Goal: Transaction & Acquisition: Purchase product/service

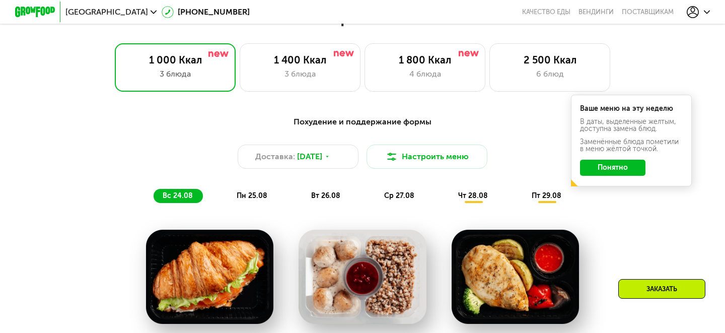
scroll to position [447, 0]
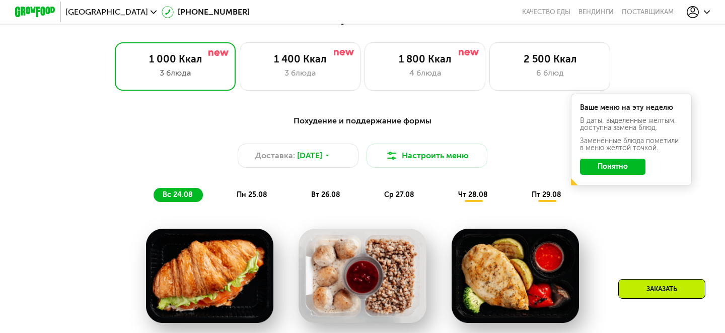
click at [618, 160] on button "Понятно" at bounding box center [612, 167] width 65 height 16
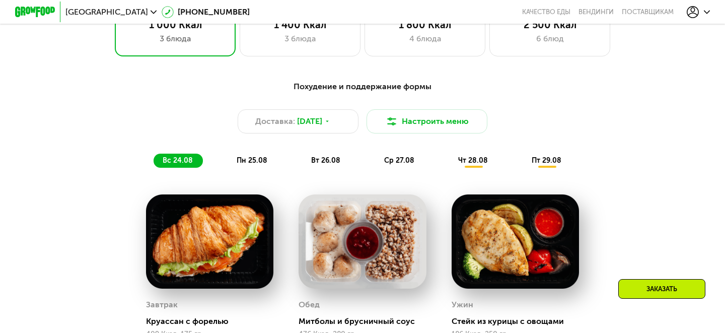
scroll to position [483, 0]
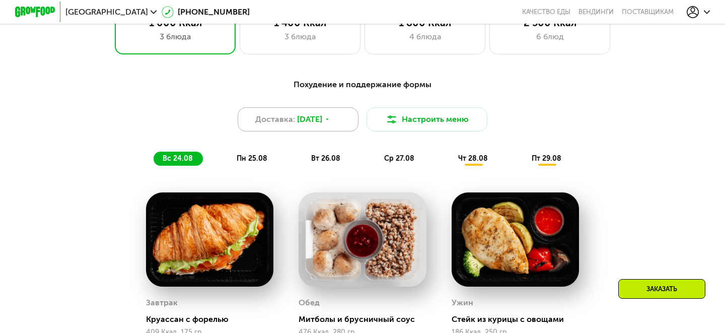
click at [306, 120] on span "[DATE]" at bounding box center [309, 119] width 25 height 12
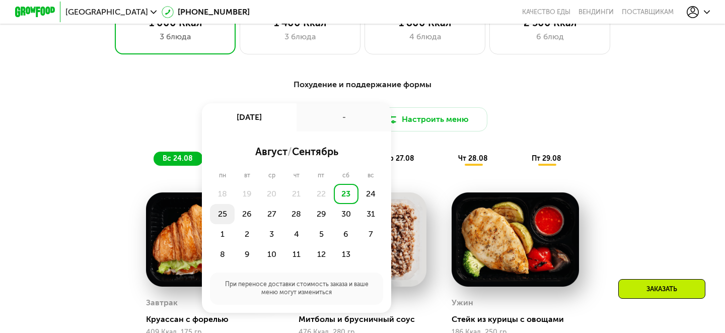
click at [235, 214] on div "25" at bounding box center [247, 214] width 25 height 20
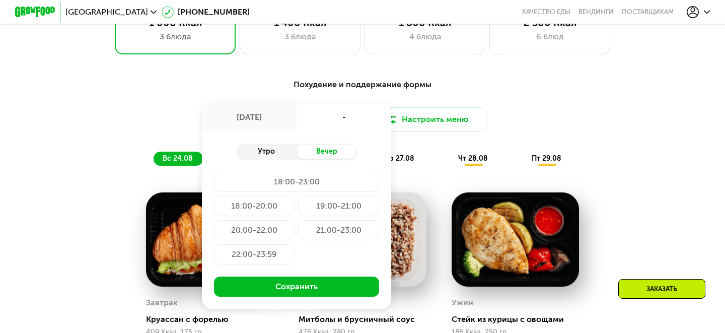
click at [264, 147] on div "Утро" at bounding box center [266, 152] width 60 height 14
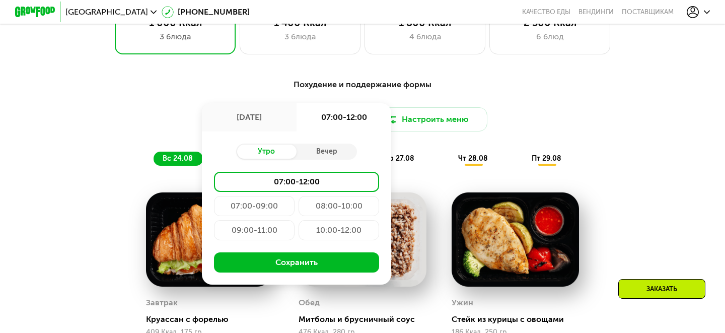
click at [299, 209] on div "07:00-09:00" at bounding box center [339, 206] width 81 height 20
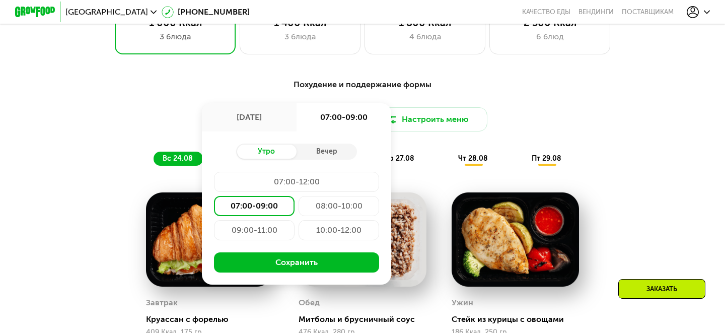
click at [295, 220] on div "08:00-10:00" at bounding box center [254, 230] width 81 height 20
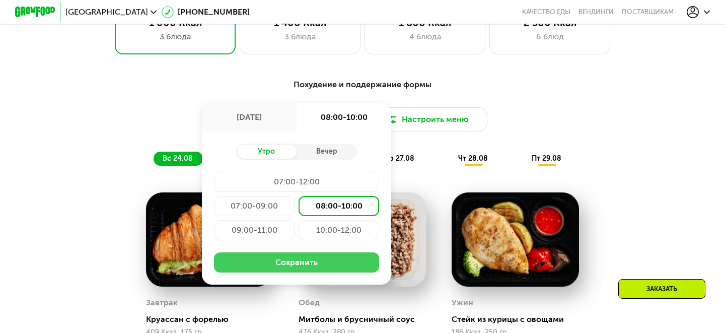
click at [318, 265] on button "Сохранить" at bounding box center [296, 262] width 165 height 20
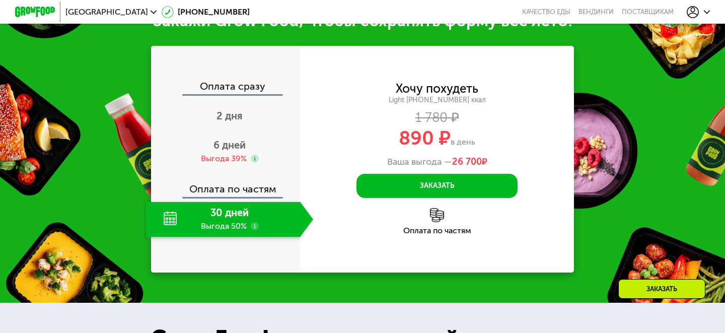
scroll to position [1020, 0]
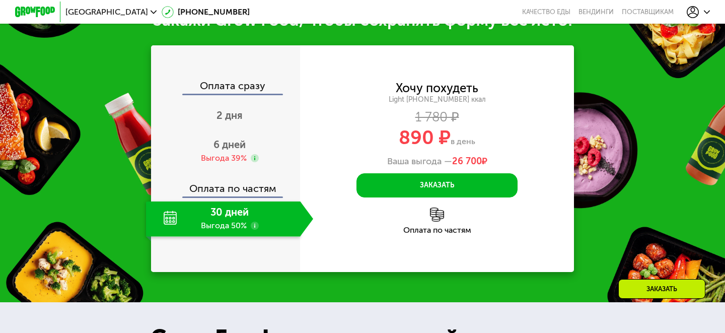
click at [254, 225] on use at bounding box center [255, 226] width 8 height 8
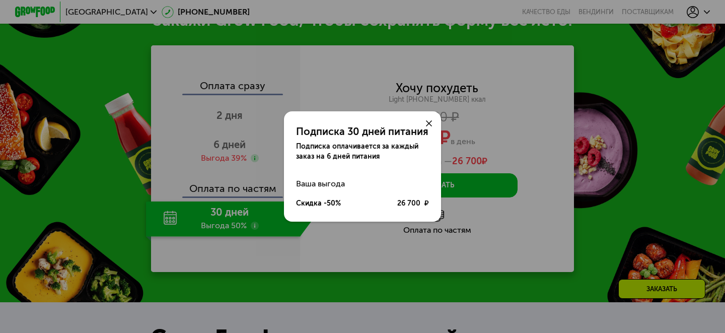
click at [431, 119] on div at bounding box center [429, 123] width 24 height 24
click at [430, 122] on use at bounding box center [429, 123] width 6 height 6
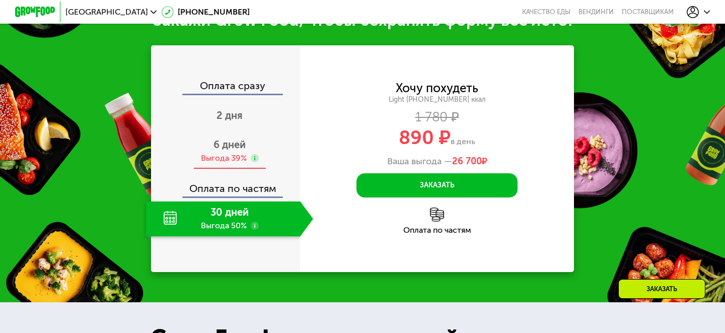
click at [255, 157] on use at bounding box center [255, 158] width 8 height 8
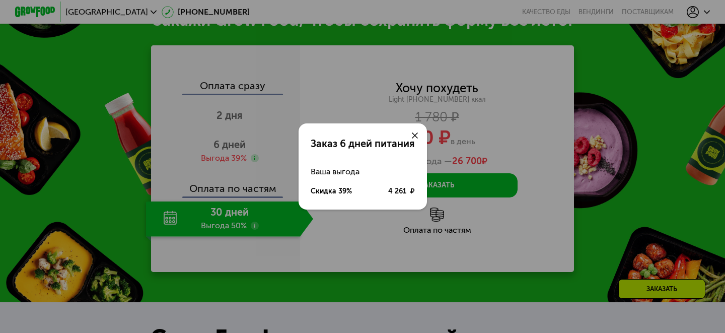
click at [417, 133] on icon at bounding box center [415, 135] width 6 height 6
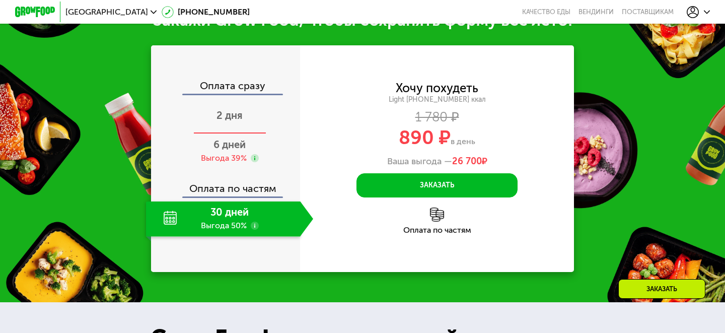
click at [235, 128] on div "2 дня" at bounding box center [229, 116] width 167 height 35
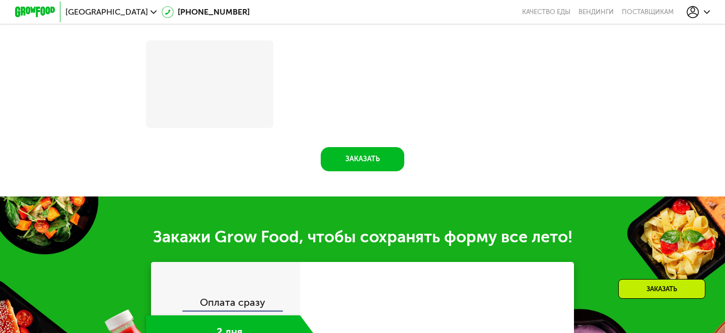
scroll to position [1235, 0]
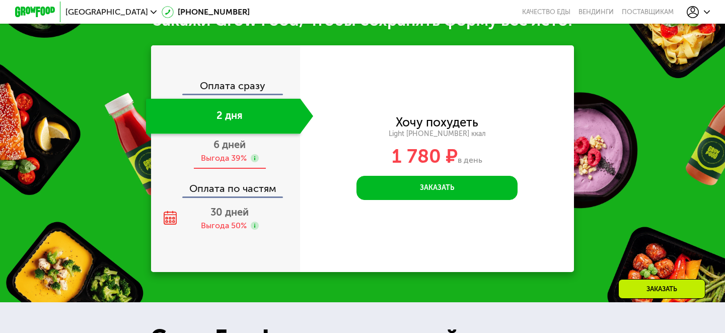
click at [222, 150] on span "6 дней" at bounding box center [229, 144] width 32 height 12
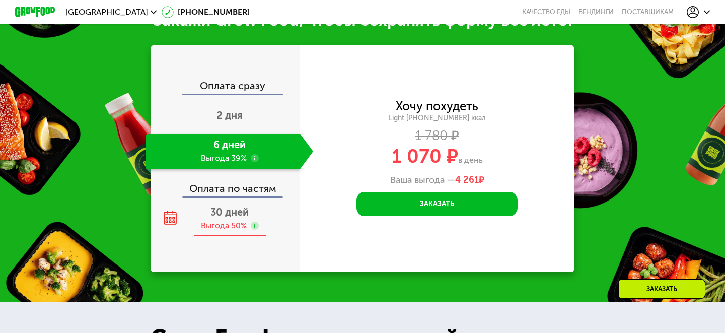
click at [220, 229] on div "Выгода 50%" at bounding box center [224, 225] width 46 height 11
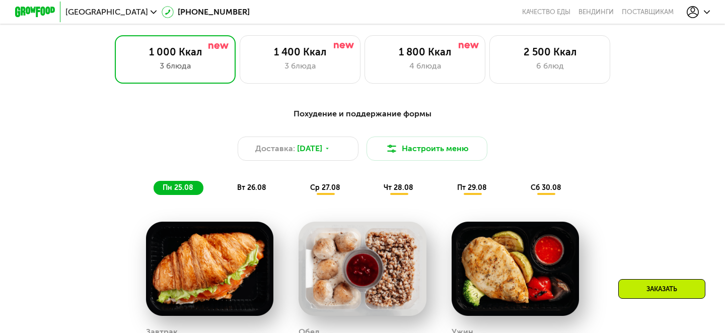
scroll to position [503, 0]
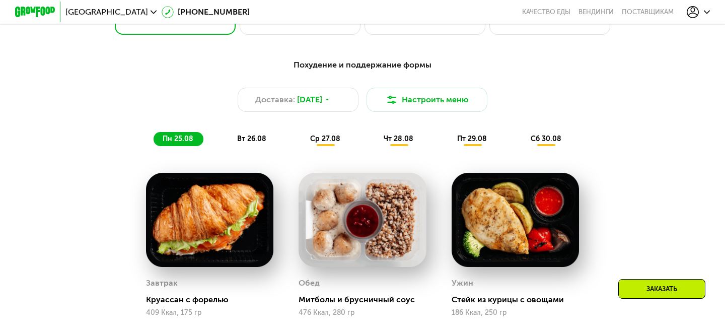
click at [252, 147] on div "Похудение и поддержание формы Доставка: [DATE] Настроить меню пн 25.08 вт 26.08…" at bounding box center [362, 102] width 608 height 99
click at [249, 141] on span "вт 26.08" at bounding box center [251, 138] width 29 height 9
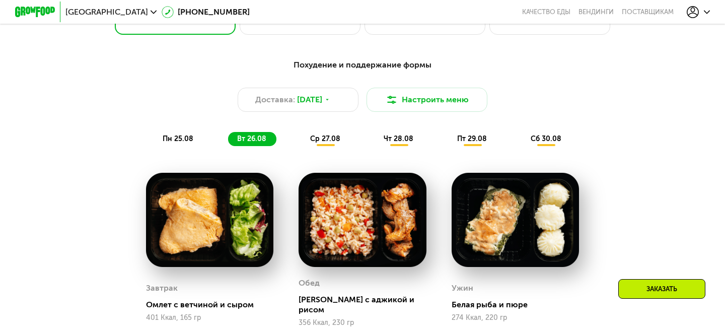
click at [315, 140] on span "ср 27.08" at bounding box center [325, 138] width 30 height 9
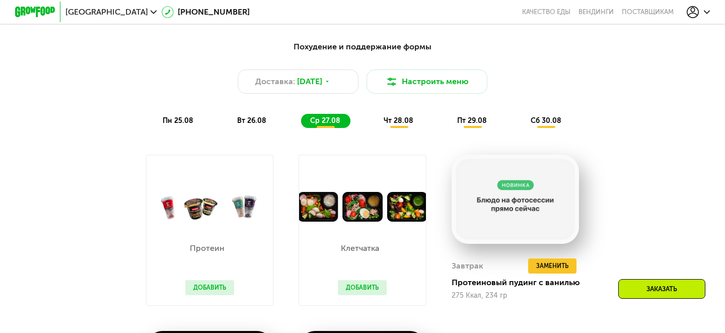
scroll to position [523, 0]
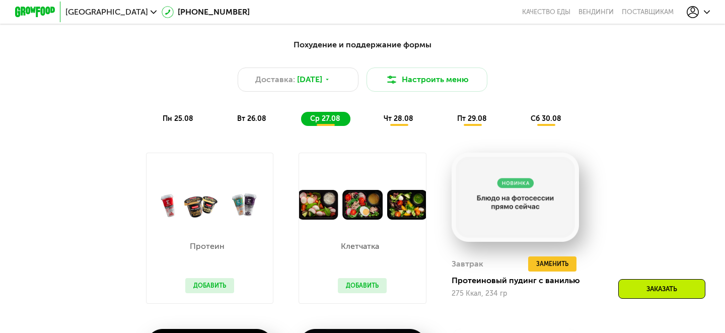
click at [398, 115] on span "чт 28.08" at bounding box center [399, 118] width 30 height 9
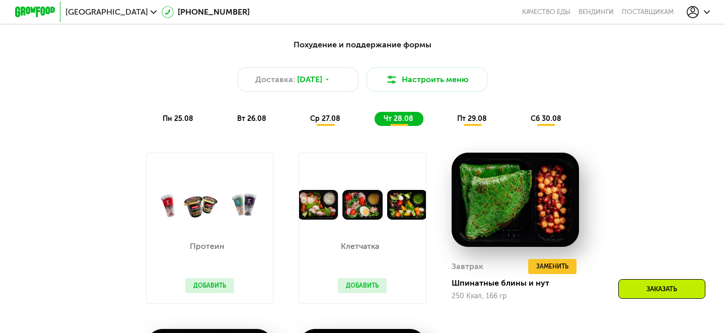
click at [522, 115] on div "пт 29.08" at bounding box center [547, 119] width 50 height 14
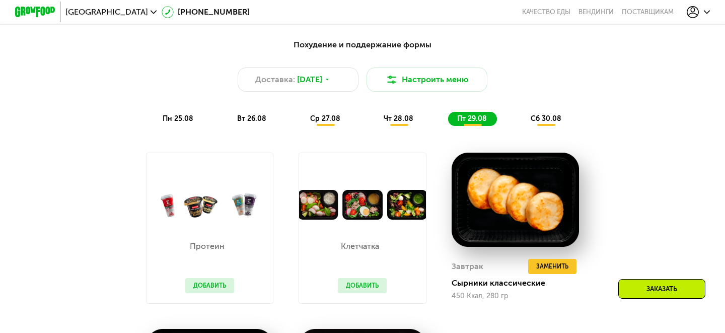
click at [534, 113] on div "сб 30.08" at bounding box center [547, 119] width 50 height 14
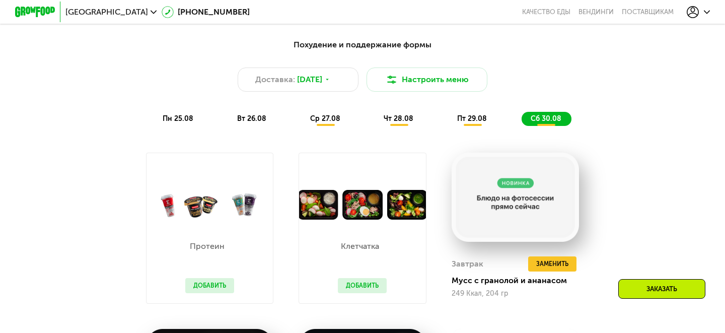
click at [170, 119] on span "пн 25.08" at bounding box center [178, 118] width 31 height 9
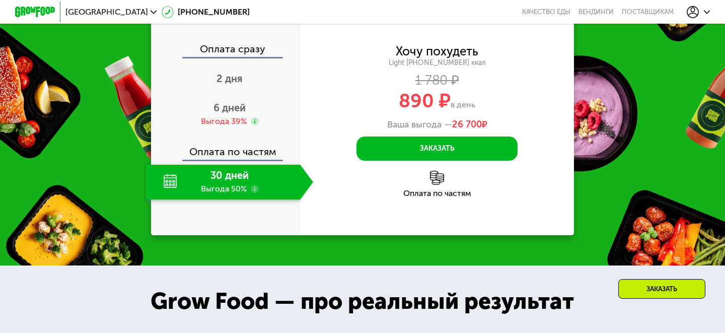
scroll to position [1076, 0]
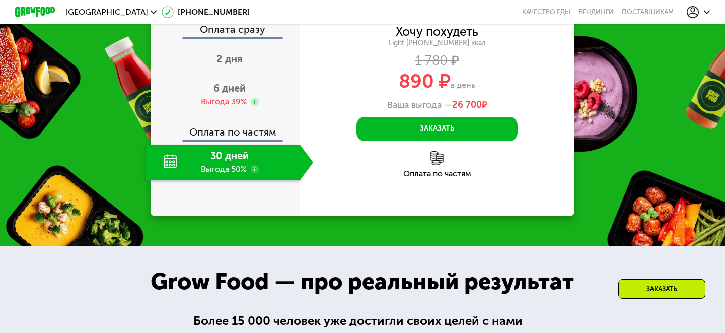
click at [253, 169] on use at bounding box center [255, 169] width 8 height 8
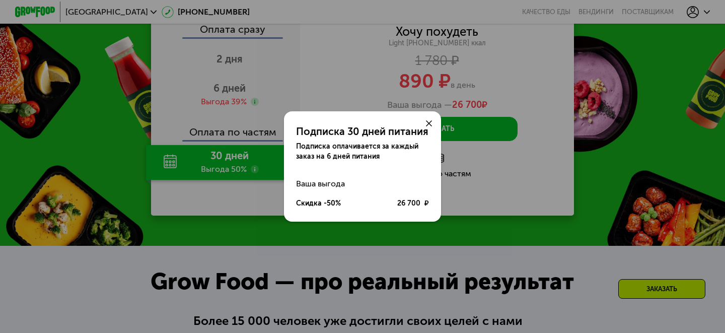
click at [429, 123] on use at bounding box center [429, 123] width 6 height 6
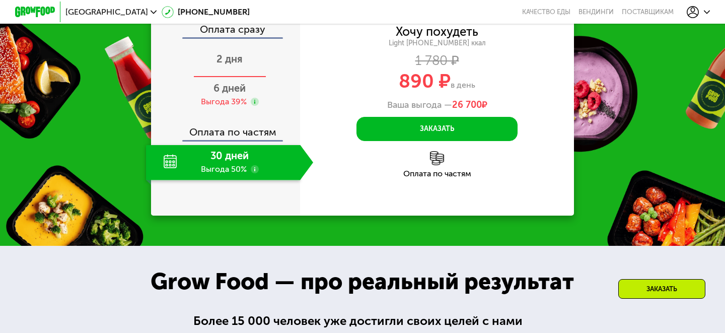
click at [227, 63] on span "2 дня" at bounding box center [230, 59] width 26 height 12
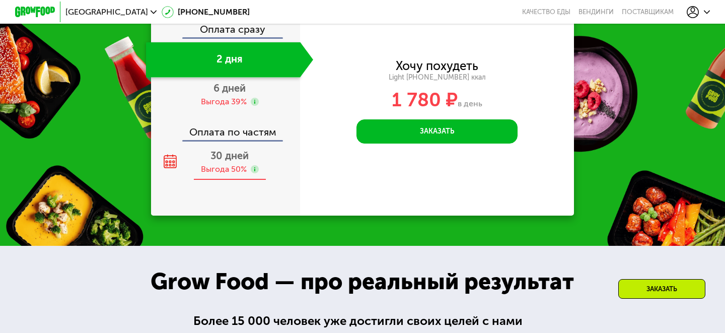
click at [222, 170] on div "Выгода 50%" at bounding box center [224, 169] width 46 height 11
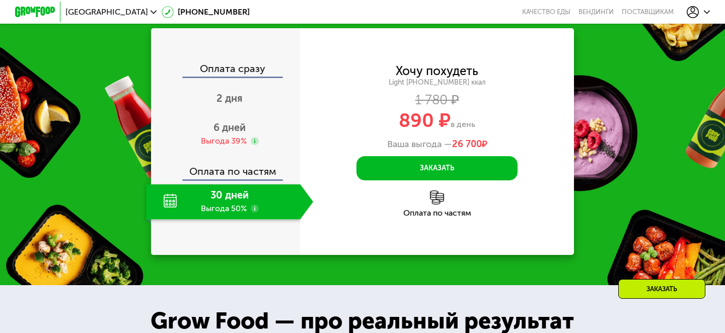
scroll to position [1019, 0]
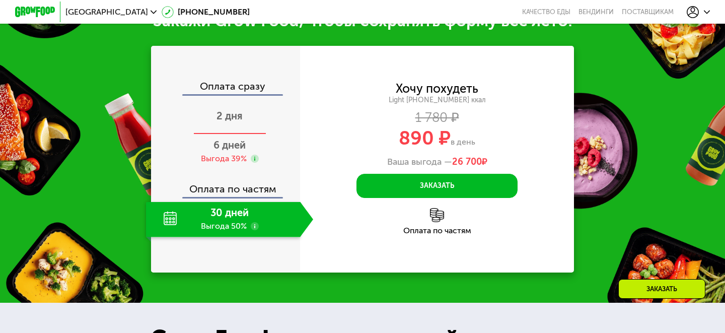
click at [203, 116] on div "2 дня" at bounding box center [229, 116] width 167 height 35
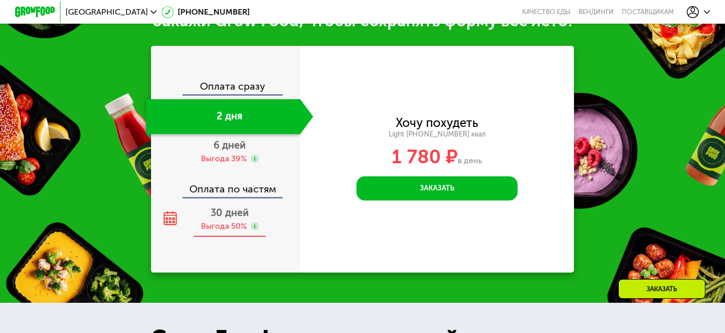
click at [225, 219] on div "30 дней Выгода 50%" at bounding box center [229, 219] width 167 height 35
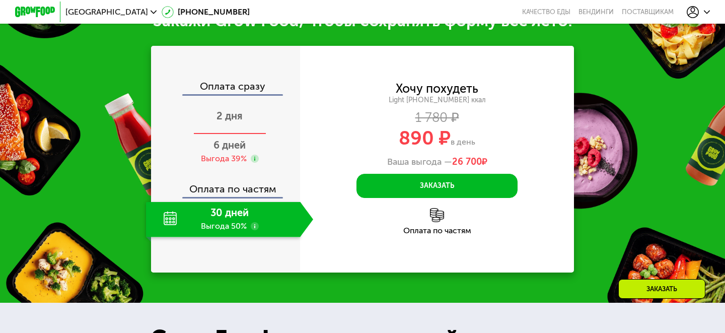
click at [235, 114] on span "2 дня" at bounding box center [230, 116] width 26 height 12
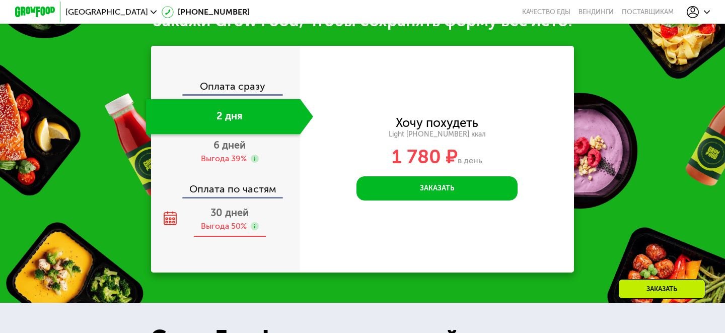
click at [242, 215] on span "30 дней" at bounding box center [229, 212] width 38 height 12
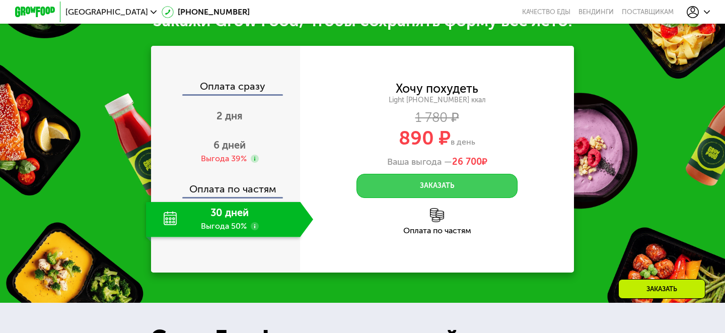
click at [441, 191] on button "Заказать" at bounding box center [437, 186] width 161 height 24
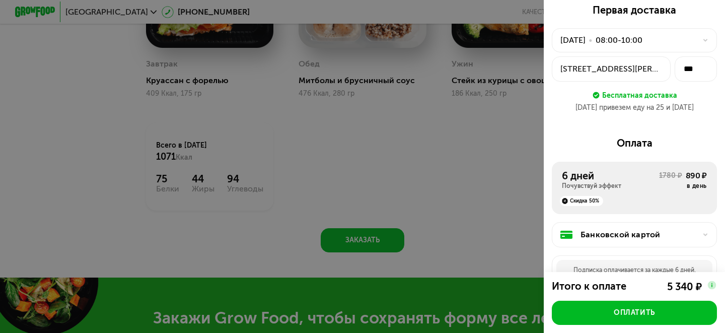
scroll to position [7, 0]
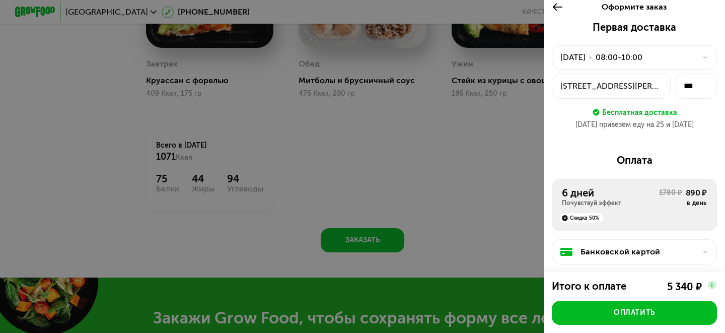
click at [686, 66] on div "[DATE] • 08:00-10:00" at bounding box center [634, 57] width 165 height 24
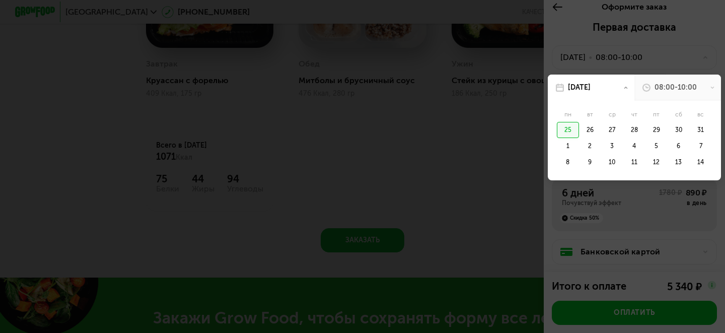
click at [670, 33] on div at bounding box center [362, 166] width 725 height 333
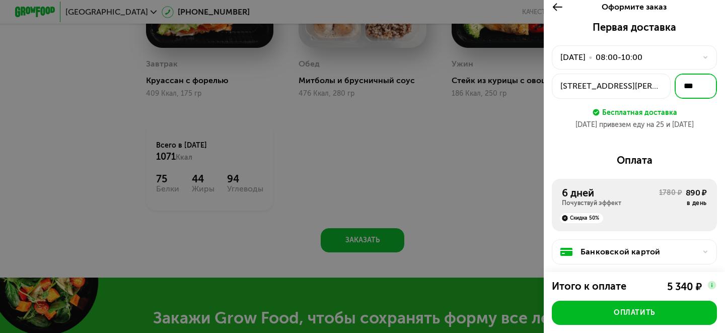
click at [704, 88] on input "***" at bounding box center [696, 86] width 42 height 25
type input "***"
click at [669, 148] on div "Первая доставка [DATE] • 08:00-10:00 [STREET_ADDRESS][PERSON_NAME] *** Бесплатн…" at bounding box center [634, 249] width 181 height 456
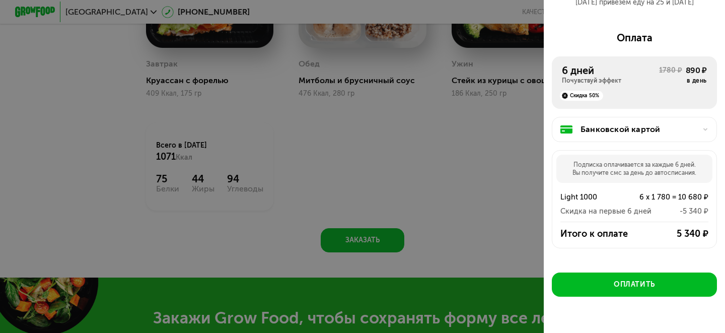
scroll to position [152, 0]
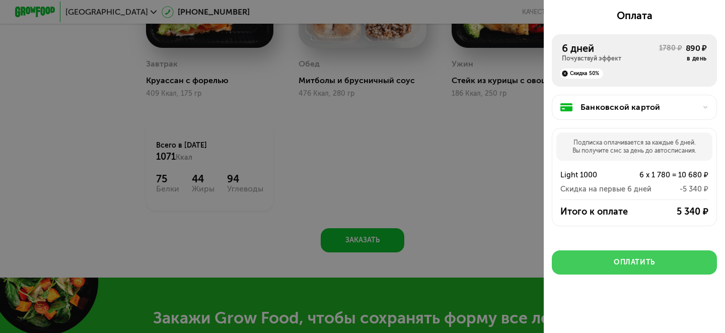
click at [622, 265] on div "Оплатить" at bounding box center [634, 262] width 41 height 10
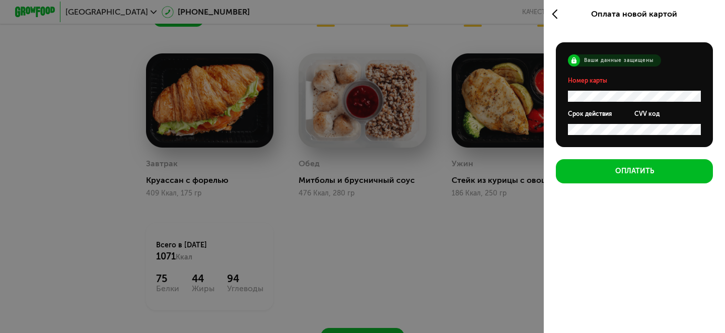
scroll to position [608, 0]
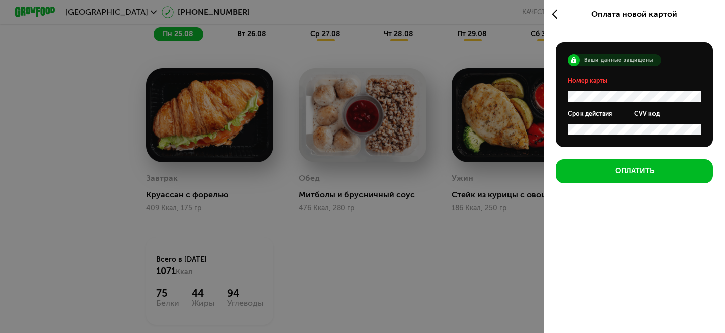
click at [389, 119] on div at bounding box center [362, 166] width 725 height 333
click at [560, 7] on div at bounding box center [560, 14] width 17 height 28
click at [553, 11] on icon at bounding box center [558, 14] width 12 height 12
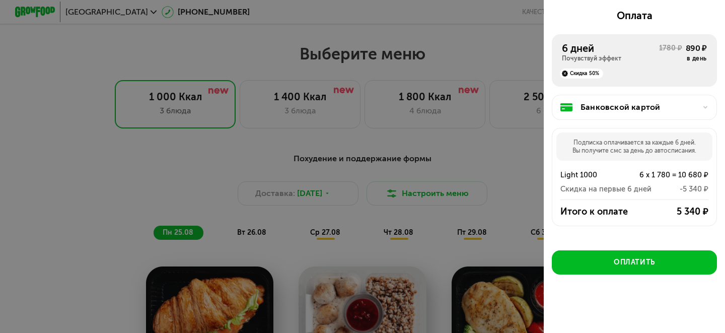
scroll to position [411, 0]
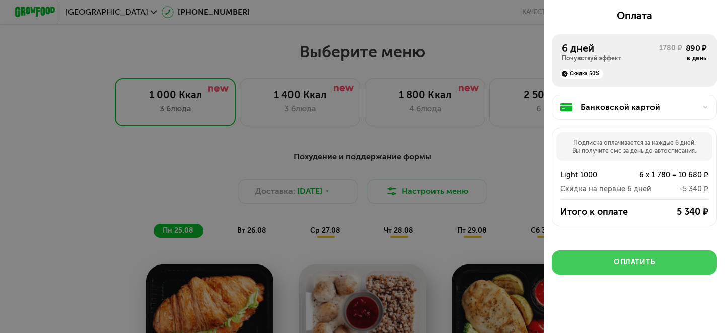
click at [616, 269] on button "Оплатить" at bounding box center [634, 262] width 165 height 24
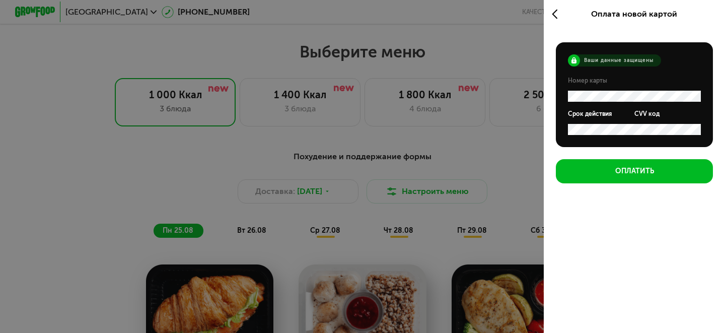
scroll to position [0, 0]
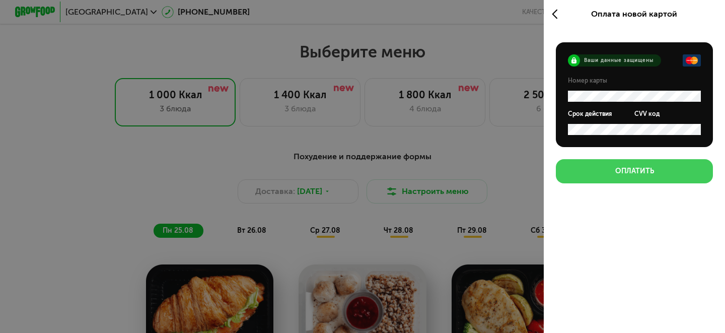
click at [610, 169] on button "Оплатить" at bounding box center [634, 171] width 157 height 24
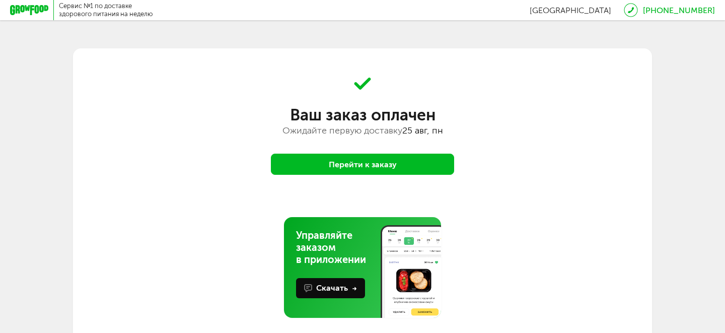
click at [27, 13] on icon at bounding box center [29, 10] width 38 height 10
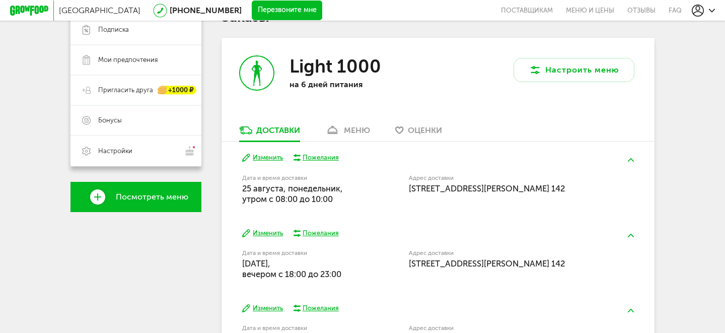
scroll to position [187, 0]
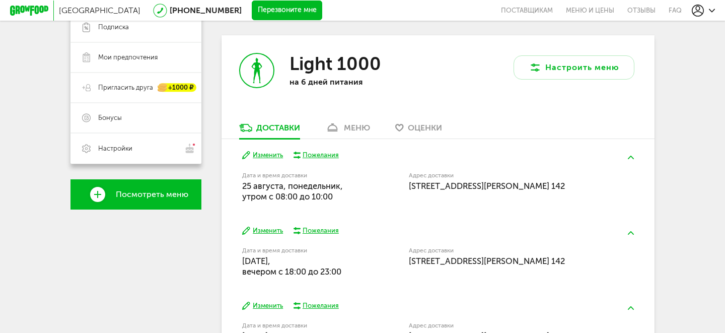
click at [257, 154] on button "Изменить" at bounding box center [262, 156] width 41 height 10
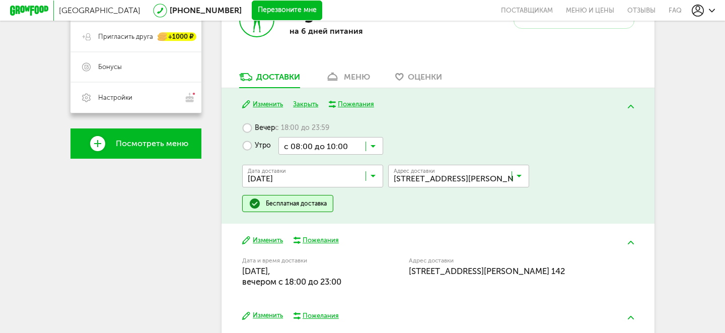
scroll to position [135, 0]
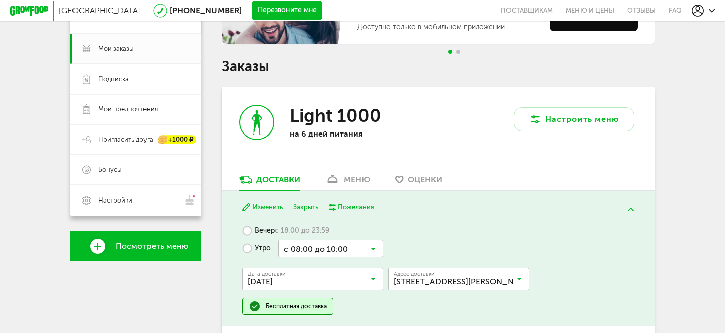
click at [270, 206] on button "Изменить" at bounding box center [262, 207] width 41 height 10
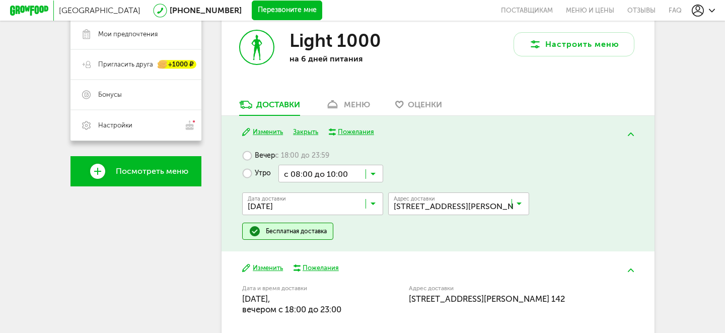
scroll to position [215, 0]
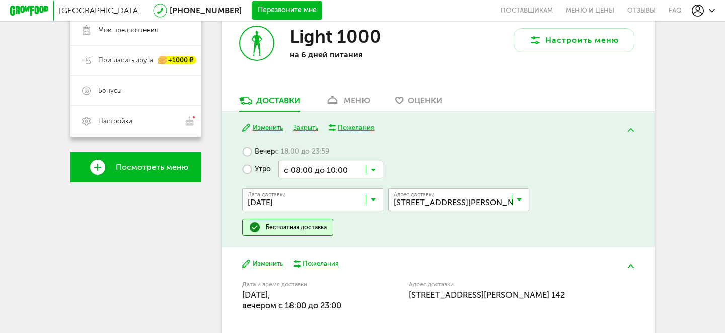
click at [379, 205] on input "Search for option" at bounding box center [315, 201] width 141 height 17
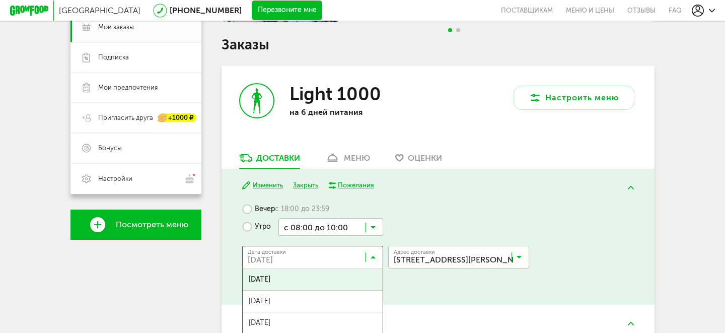
click at [501, 205] on div "Вечер с 18:00 до 23:59 Утро с 08:00 до 10:00 Загрузка... Дата доставки 25 авгус…" at bounding box center [437, 246] width 391 height 93
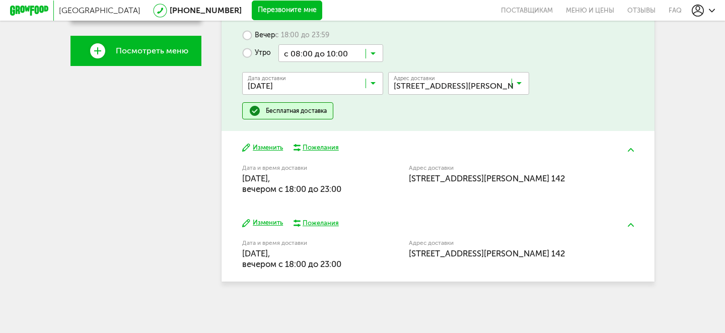
scroll to position [0, 0]
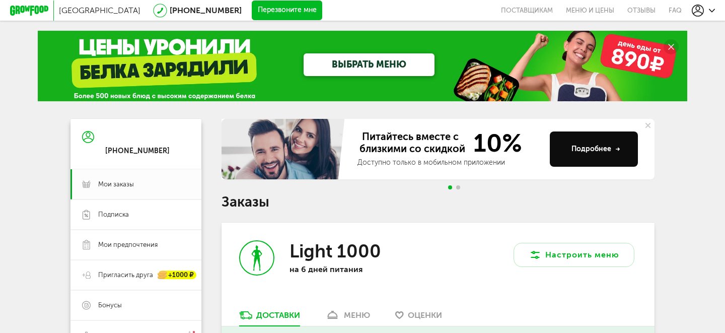
click at [646, 126] on icon at bounding box center [648, 125] width 5 height 5
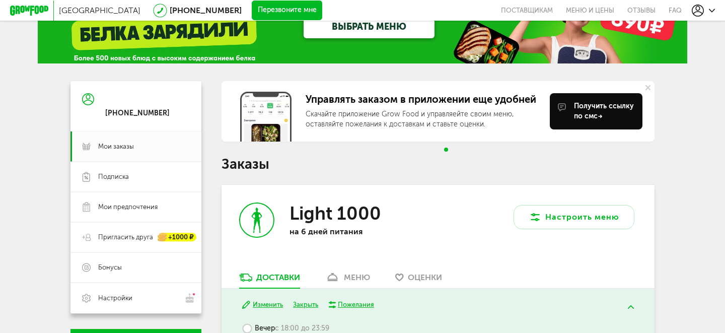
scroll to position [39, 0]
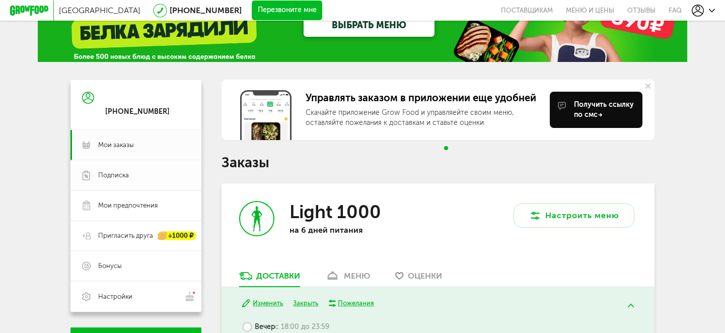
click at [138, 181] on link "Подписка" at bounding box center [135, 175] width 131 height 30
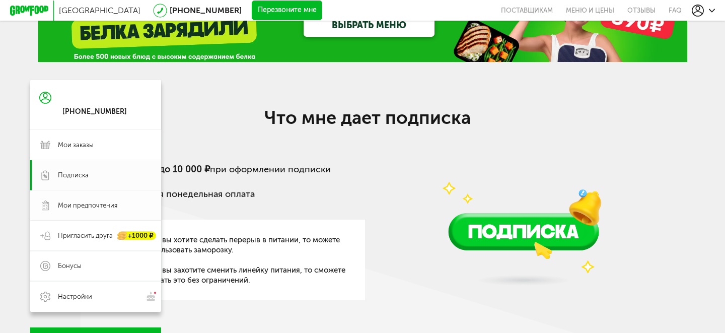
click at [157, 210] on link "Мои предпочтения" at bounding box center [95, 205] width 131 height 30
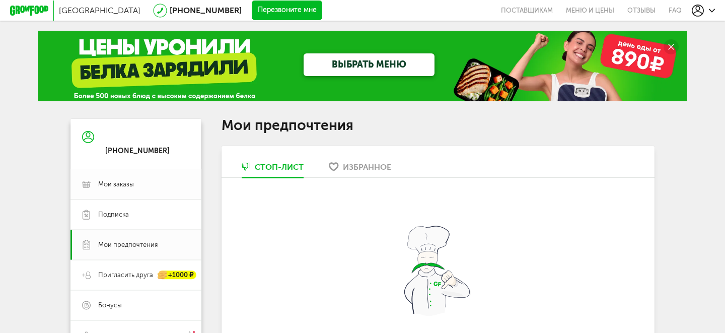
click at [140, 180] on span "Мои заказы" at bounding box center [144, 184] width 92 height 9
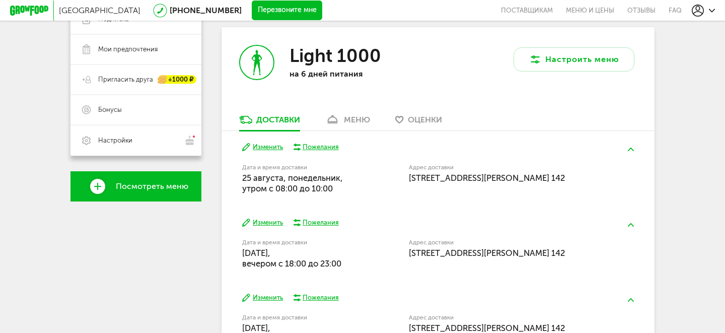
scroll to position [197, 0]
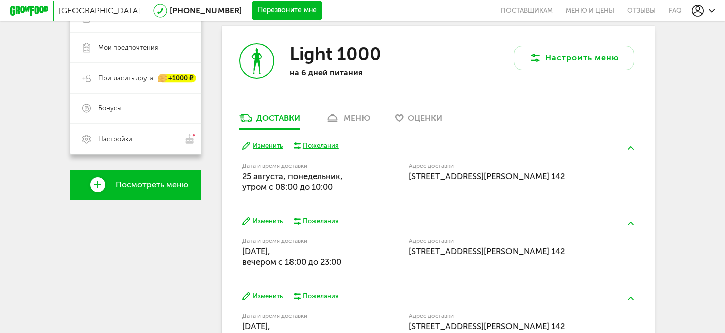
click at [360, 124] on link "меню" at bounding box center [347, 121] width 55 height 16
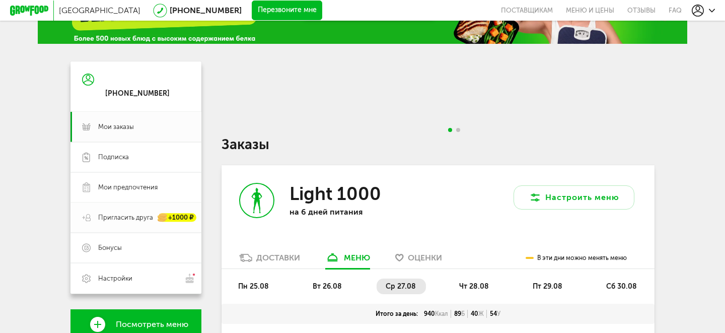
scroll to position [60, 0]
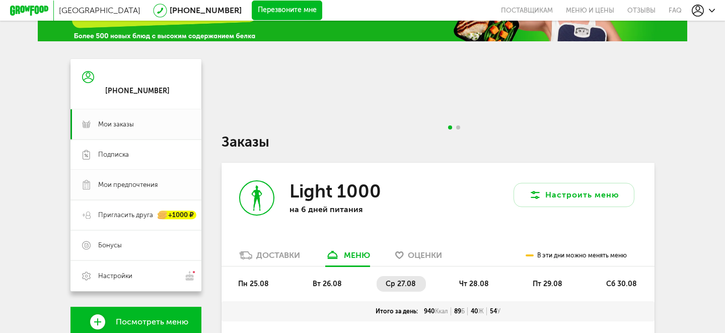
click at [143, 186] on span "Мои предпочтения" at bounding box center [127, 184] width 59 height 9
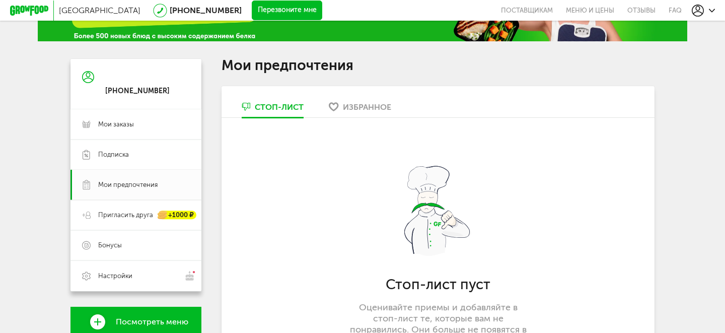
click at [355, 106] on div "Избранное" at bounding box center [367, 107] width 48 height 10
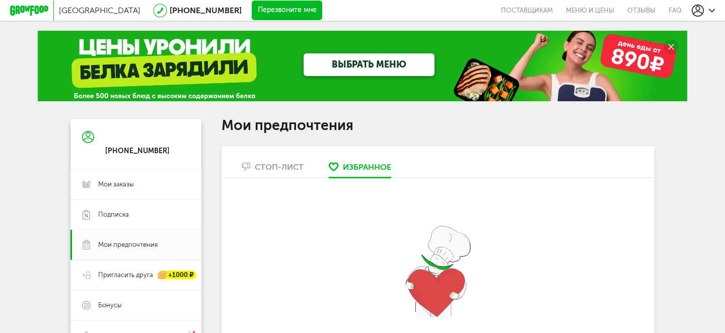
click at [86, 138] on use at bounding box center [88, 137] width 12 height 12
click at [124, 185] on span "Мои заказы" at bounding box center [116, 184] width 36 height 9
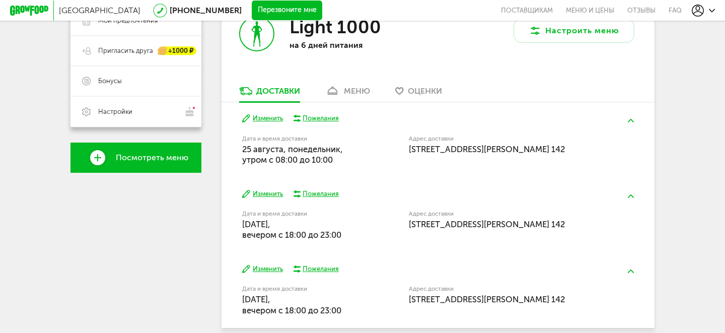
scroll to position [228, 0]
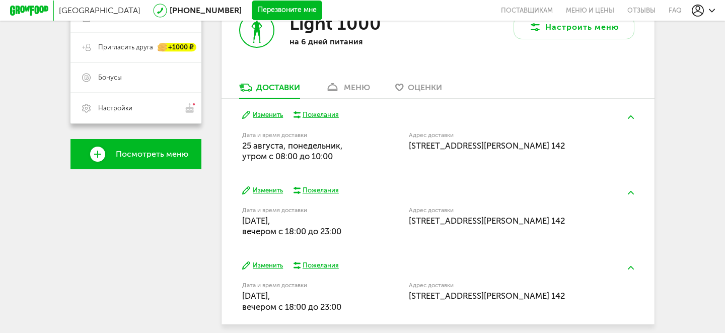
click at [312, 116] on div "Пожелания" at bounding box center [321, 114] width 36 height 9
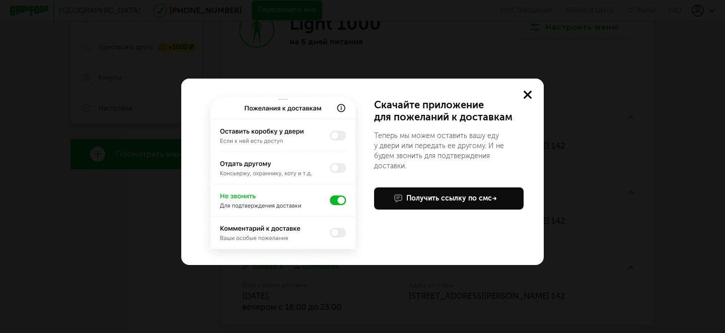
click at [445, 193] on div "Получить ссылку по смс" at bounding box center [451, 198] width 91 height 10
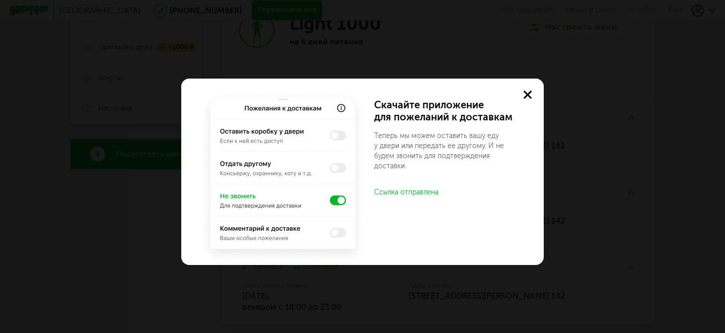
click at [525, 90] on button at bounding box center [528, 95] width 32 height 32
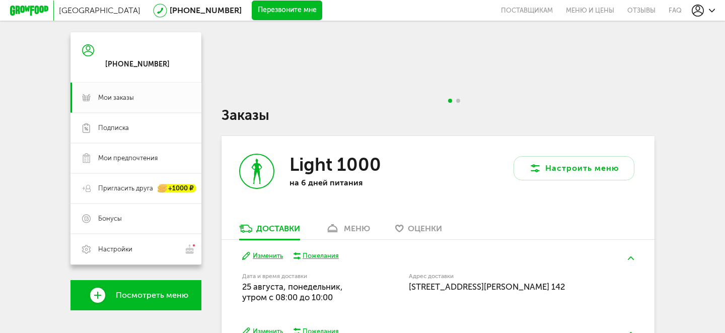
scroll to position [129, 0]
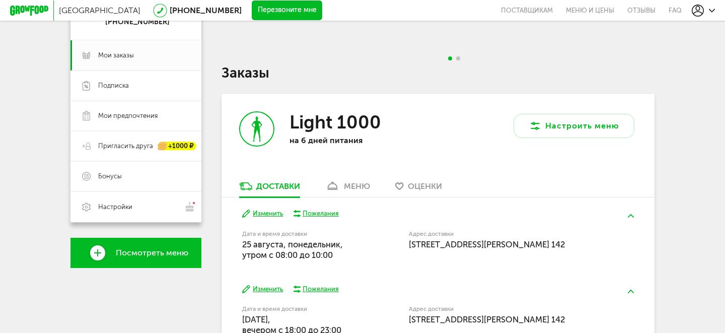
click at [270, 213] on button "Изменить" at bounding box center [262, 214] width 41 height 10
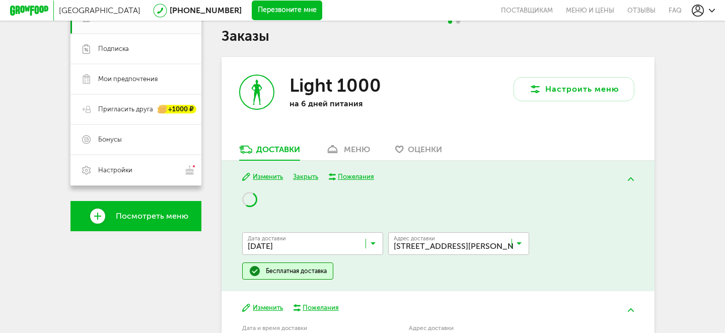
scroll to position [170, 0]
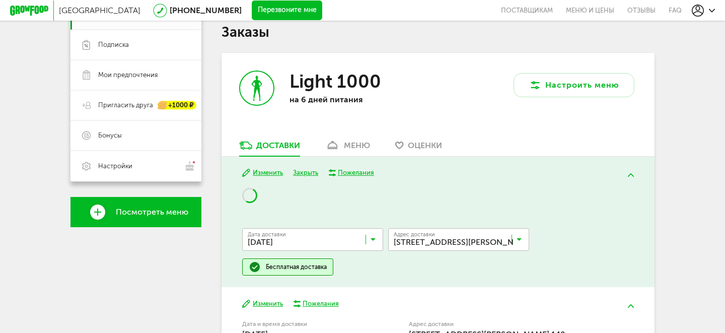
click at [349, 197] on div "Дата доставки 25 августа, понедельник Загрузка... Адрес Квартира Комментарий дл…" at bounding box center [437, 232] width 391 height 88
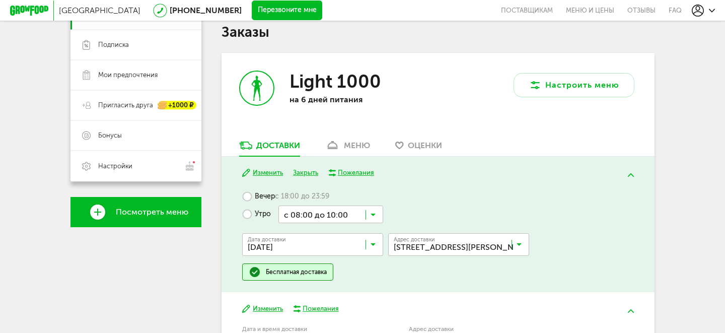
click at [380, 213] on input "Search for option" at bounding box center [330, 213] width 105 height 17
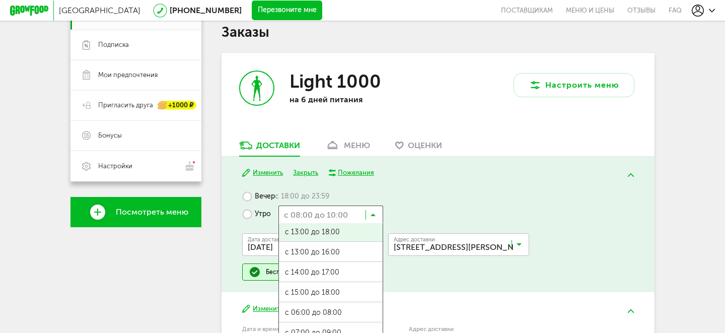
scroll to position [0, 0]
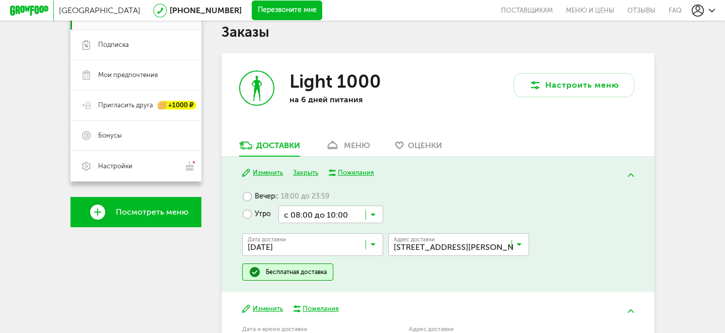
click at [412, 208] on div "Вечер с 18:00 до 23:59 Утро с 08:00 до 10:00 Загрузка... с 07:00 до 12:00 с 13:…" at bounding box center [437, 234] width 391 height 93
click at [324, 218] on input "Search for option" at bounding box center [330, 213] width 105 height 17
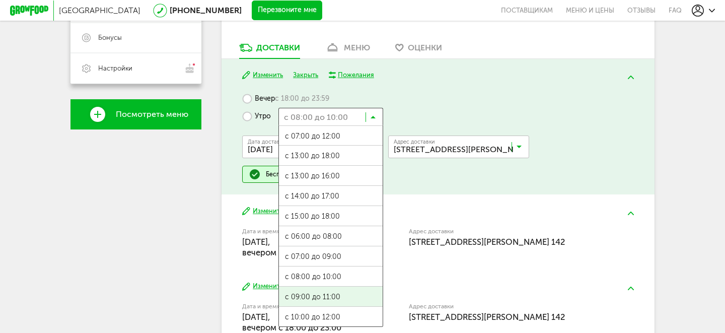
click at [340, 279] on ul "с 07:00 до 12:00 с 13:00 до 18:00 с 13:00 до 16:00 с 14:00 до 17:00 с 15:00 до …" at bounding box center [330, 225] width 105 height 201
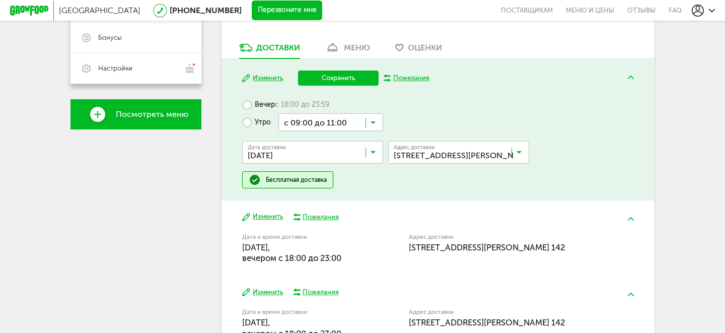
click at [354, 76] on button "Сохранить" at bounding box center [338, 77] width 81 height 15
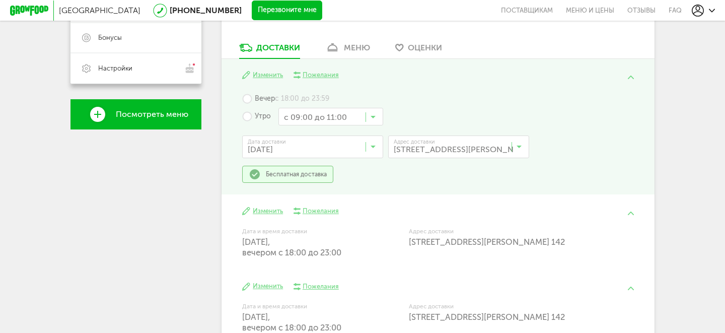
click at [353, 43] on link "меню" at bounding box center [347, 50] width 55 height 16
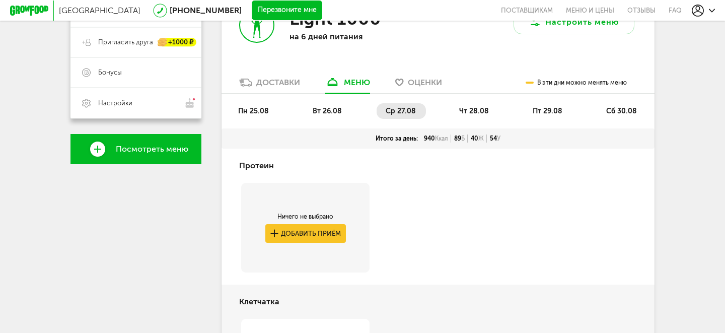
scroll to position [243, 0]
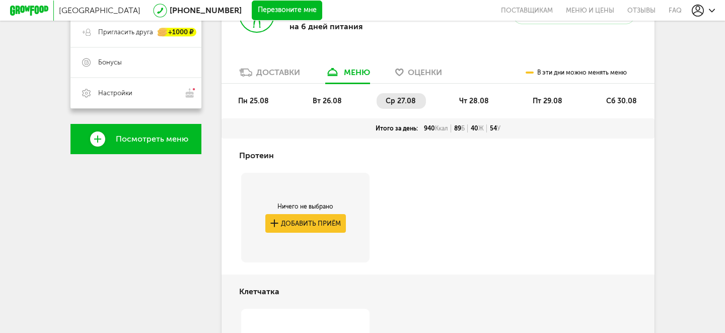
click at [264, 108] on li "пн 25.08" at bounding box center [254, 101] width 50 height 16
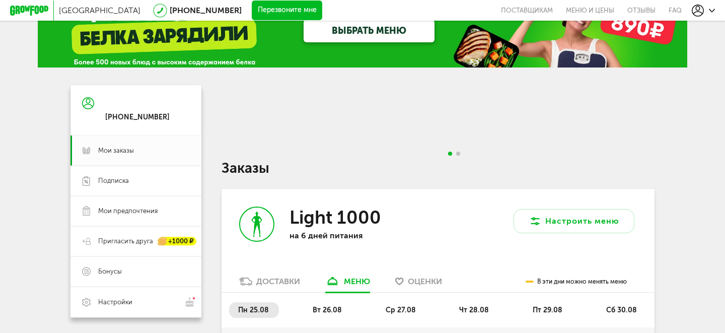
scroll to position [0, 0]
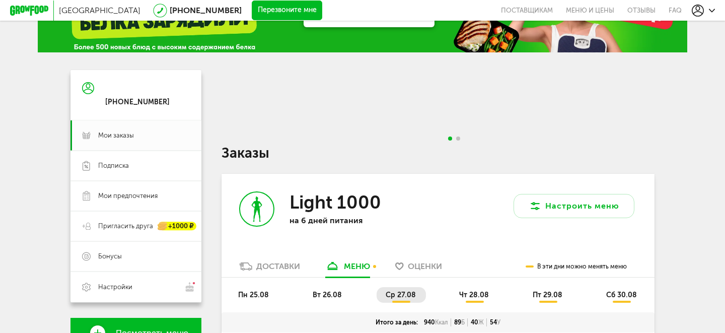
scroll to position [13, 0]
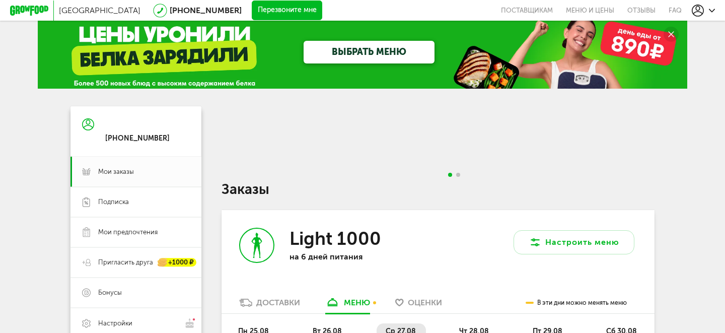
click at [113, 47] on div "ВЫБРАТЬ МЕНЮ" at bounding box center [363, 53] width 650 height 70
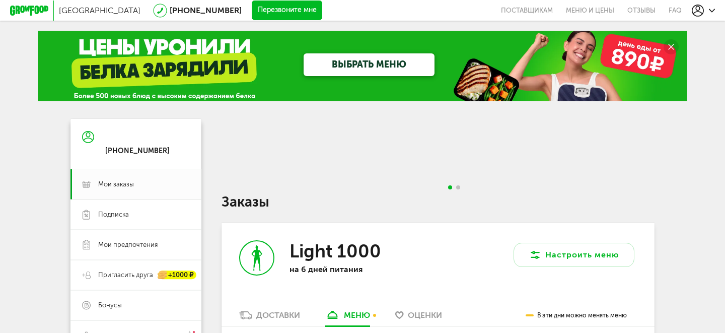
click at [37, 12] on icon at bounding box center [29, 11] width 38 height 10
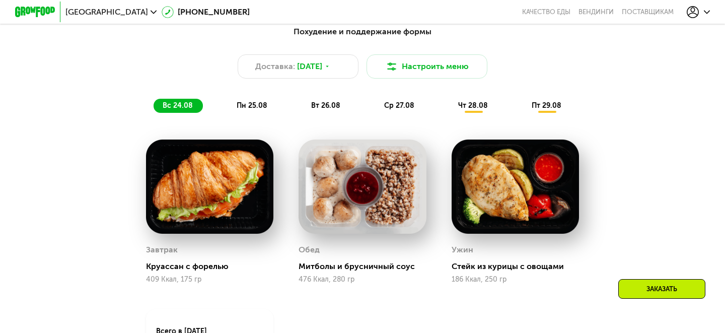
scroll to position [541, 0]
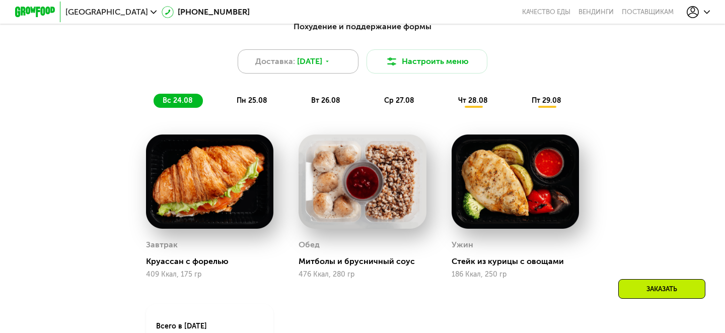
click at [344, 64] on div "Доставка: 23 авг, сб" at bounding box center [298, 61] width 121 height 24
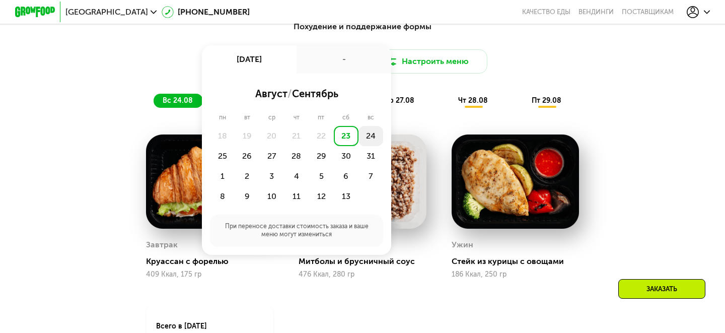
click at [235, 146] on div "24" at bounding box center [222, 156] width 25 height 20
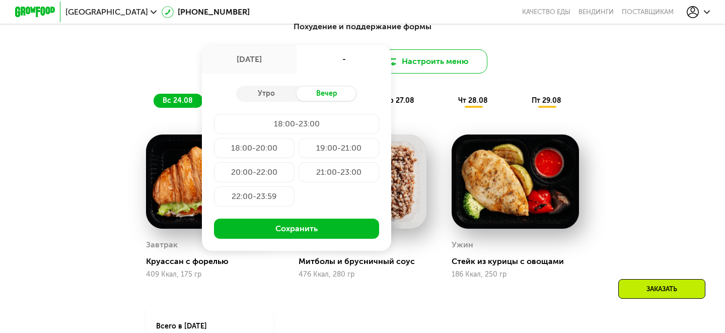
click at [485, 66] on button "Настроить меню" at bounding box center [427, 61] width 121 height 24
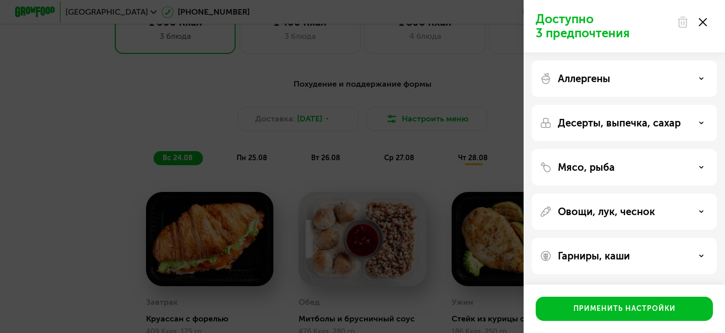
scroll to position [407, 0]
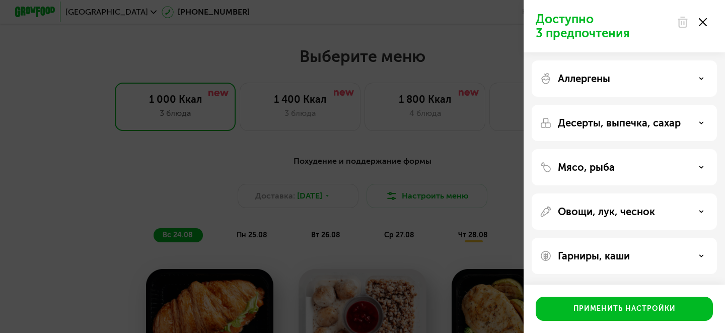
click at [704, 18] on icon at bounding box center [703, 22] width 8 height 8
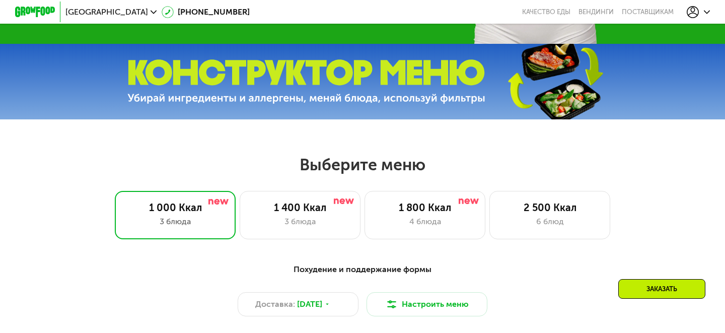
scroll to position [184, 0]
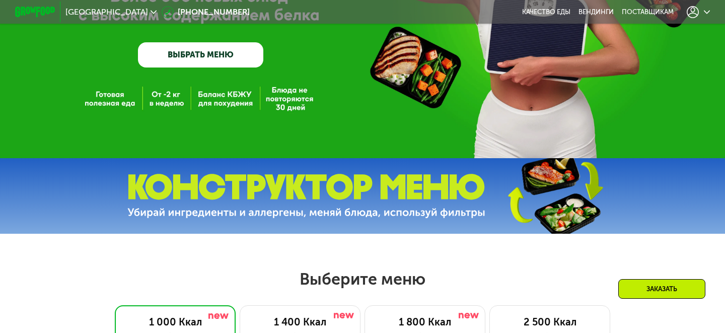
click at [697, 14] on icon at bounding box center [693, 12] width 12 height 12
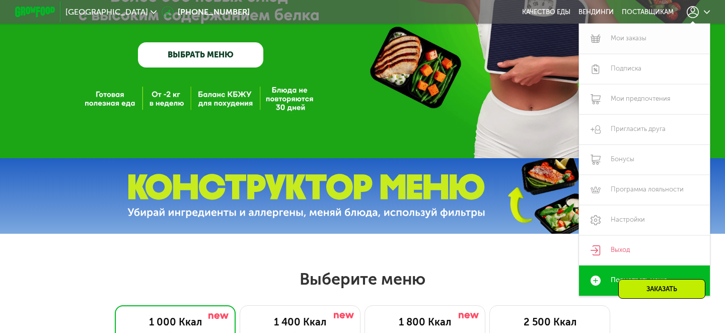
click at [633, 42] on link "Мои заказы" at bounding box center [644, 39] width 131 height 30
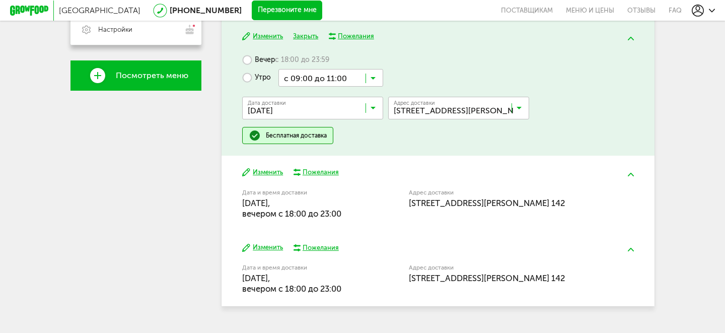
scroll to position [307, 0]
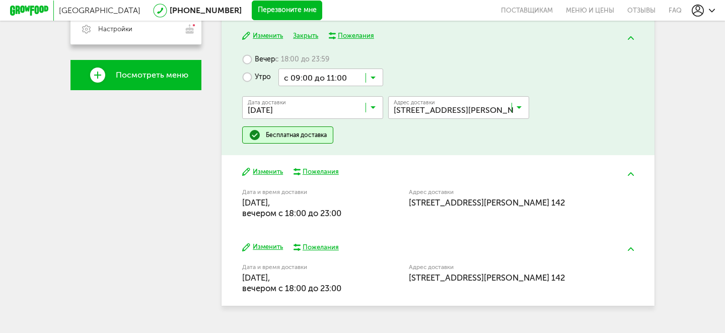
click at [260, 170] on button "Изменить" at bounding box center [262, 172] width 41 height 10
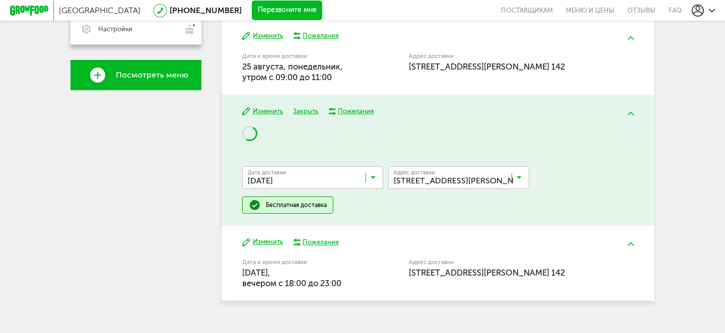
click at [304, 175] on input "Search for option" at bounding box center [315, 179] width 141 height 17
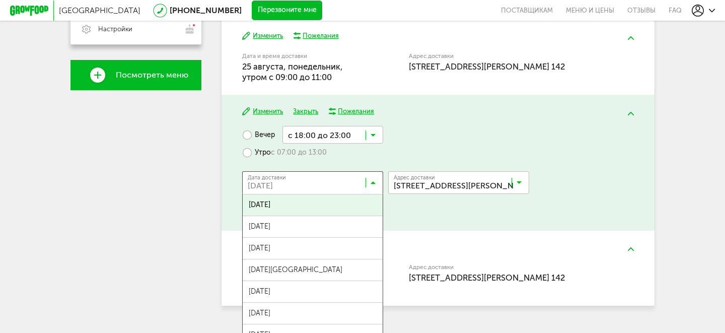
click at [440, 215] on div "Вечер с 18:00 до 23:00 Загрузка... Утро с 07:00 до 13:00 Дата доставки [DATE] З…" at bounding box center [437, 172] width 391 height 93
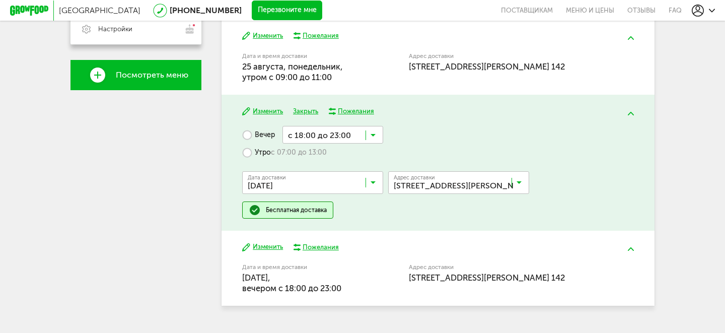
click at [256, 151] on label "Утро с 07:00 до 13:00" at bounding box center [284, 153] width 85 height 18
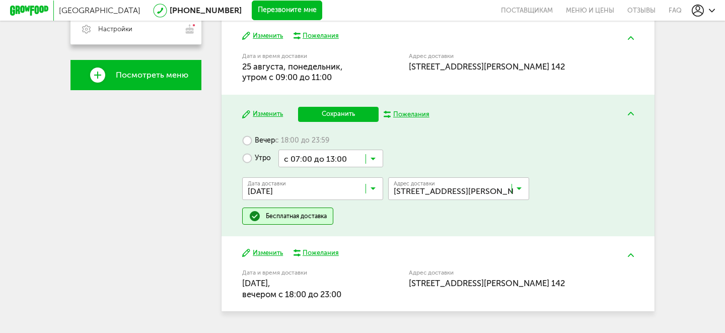
click at [373, 158] on icon at bounding box center [373, 161] width 5 height 10
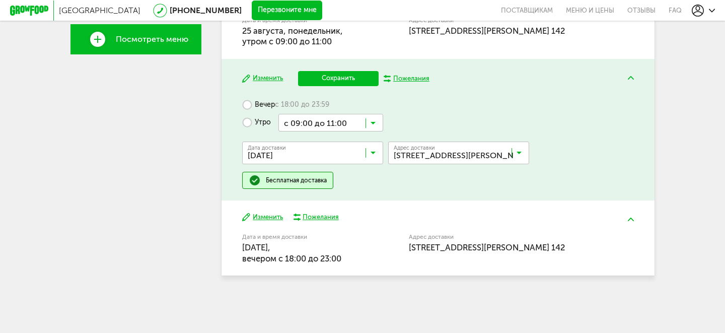
scroll to position [0, 0]
click at [329, 280] on ul "с 07:00 до 12:00 с 13:00 до 18:00 с 13:00 до 16:00 с 14:00 до 17:00 с 15:00 до …" at bounding box center [330, 231] width 105 height 201
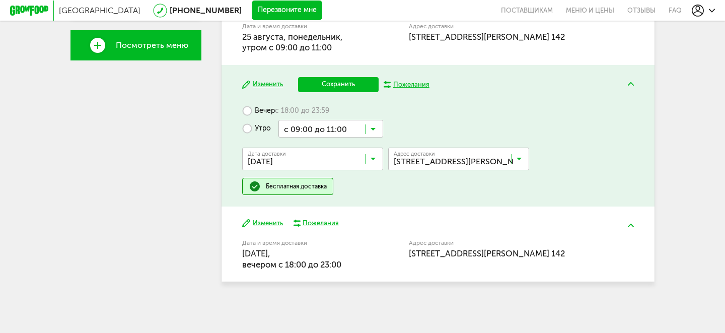
click at [334, 82] on button "Сохранить" at bounding box center [338, 84] width 81 height 15
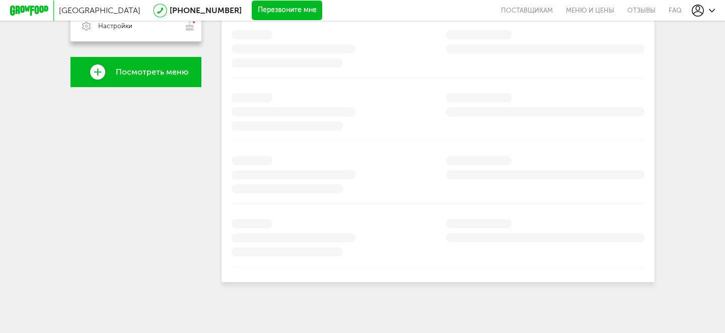
scroll to position [270, 0]
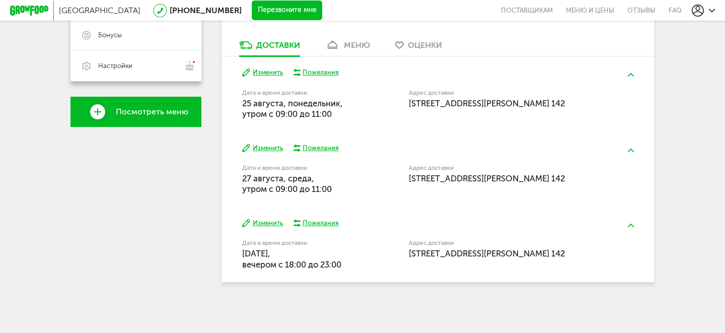
click at [616, 146] on div "Изменить Пожелания" at bounding box center [437, 149] width 391 height 10
click at [633, 152] on button at bounding box center [631, 150] width 26 height 24
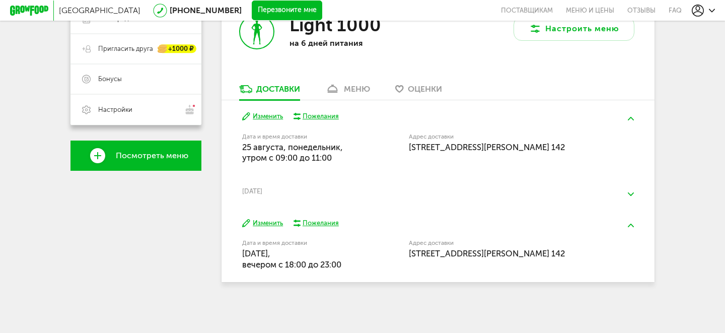
scroll to position [227, 0]
click at [628, 185] on button at bounding box center [631, 194] width 26 height 24
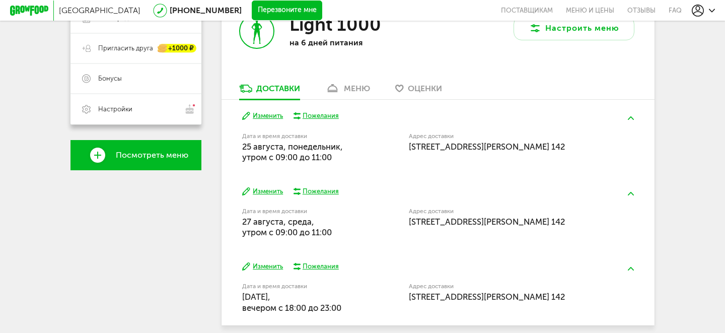
scroll to position [270, 0]
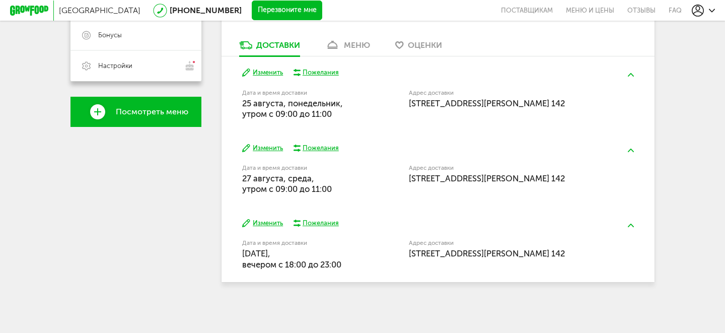
click at [635, 72] on button at bounding box center [631, 75] width 26 height 24
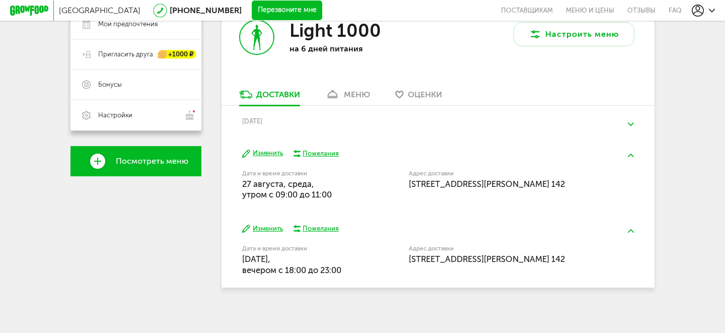
scroll to position [227, 0]
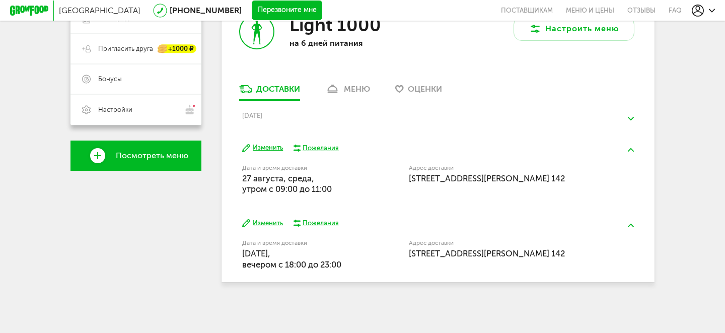
click at [267, 220] on button "Изменить" at bounding box center [262, 224] width 41 height 10
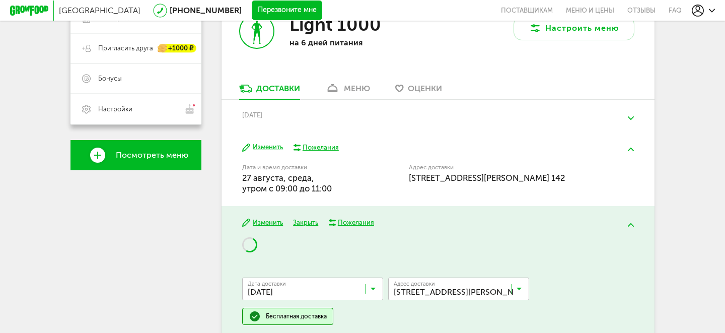
click at [369, 152] on div "Изменить Пожелания Дата и время доставки 27 августа, среда, утром c 09:00 до 11…" at bounding box center [438, 168] width 433 height 75
click at [400, 133] on div "Изменить Пожелания Дата и время доставки 27 августа, среда, утром c 09:00 до 11…" at bounding box center [438, 168] width 433 height 75
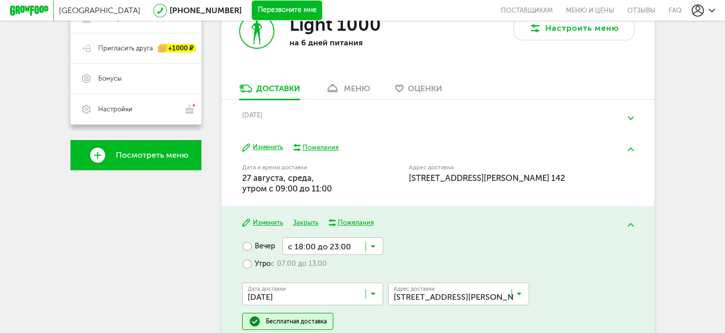
click at [623, 229] on button at bounding box center [631, 225] width 26 height 24
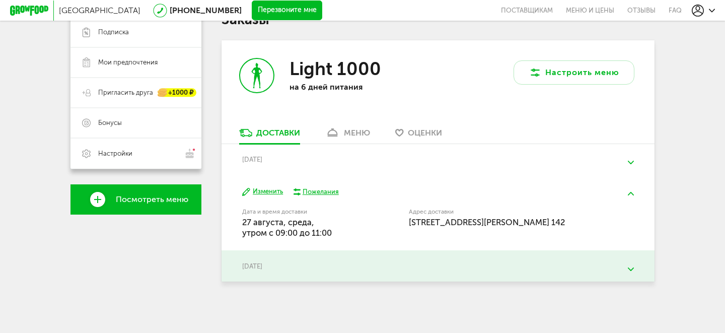
scroll to position [183, 0]
click at [280, 267] on div "28 августа, четверг" at bounding box center [437, 266] width 391 height 8
click at [293, 259] on div "28 августа, четверг Дата и время доставки 28 августа, четверг, вечером c 18:00 …" at bounding box center [438, 265] width 433 height 31
click at [588, 258] on div "28 августа, четверг Дата и время доставки 28 августа, четверг, вечером c 18:00 …" at bounding box center [438, 265] width 433 height 31
click at [630, 264] on button at bounding box center [631, 269] width 26 height 24
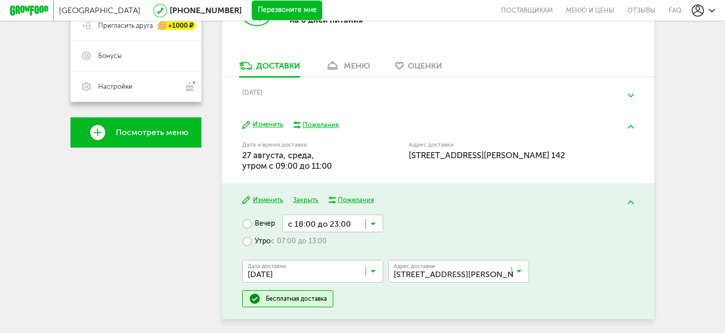
scroll to position [269, 0]
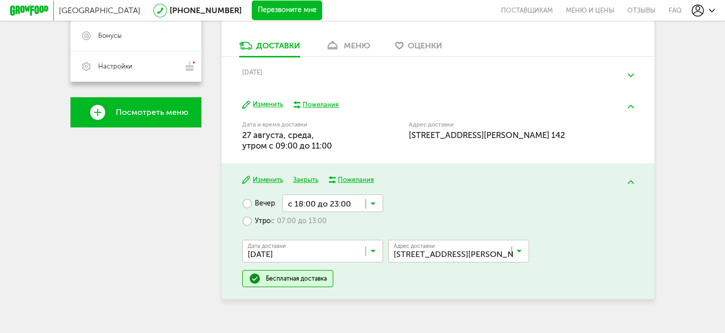
click at [264, 180] on button "Изменить" at bounding box center [262, 180] width 41 height 10
click at [256, 179] on button "Изменить" at bounding box center [262, 180] width 41 height 10
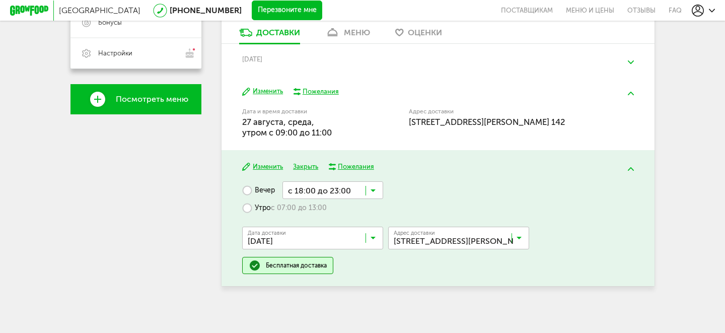
scroll to position [284, 0]
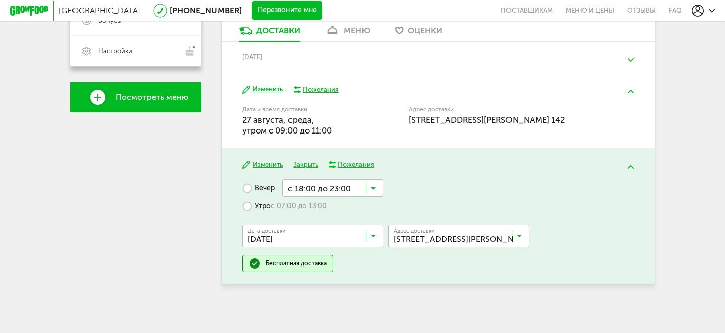
click at [254, 209] on label "Утро с 07:00 до 13:00" at bounding box center [284, 206] width 85 height 18
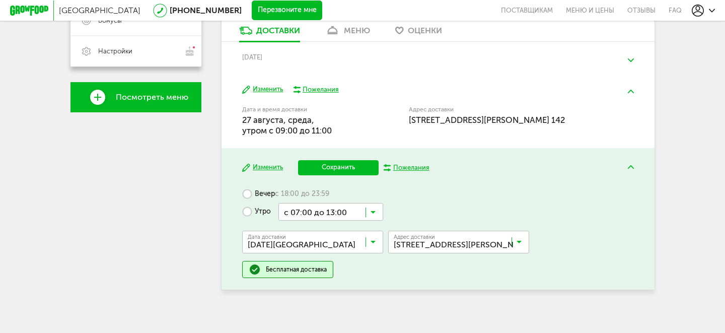
click at [322, 229] on div "Дата доставки 29 августа, пятница Загрузка... Адрес Квартира Комментарий для ку…" at bounding box center [437, 241] width 391 height 40
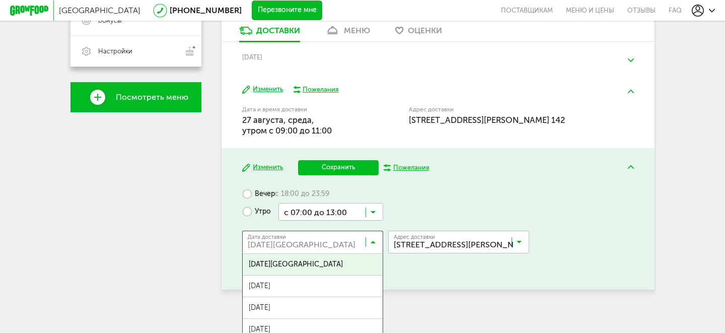
click at [311, 245] on input "Search for option" at bounding box center [315, 244] width 141 height 17
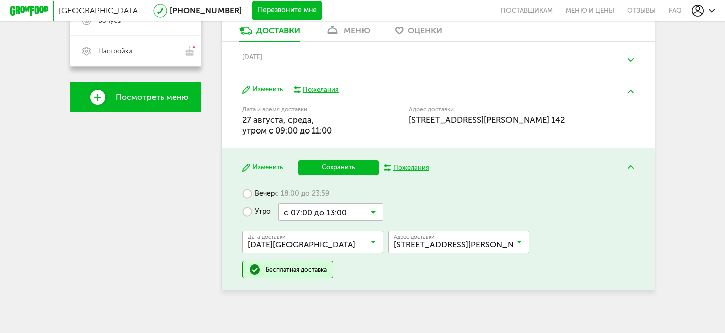
click at [301, 268] on span "29 августа, пятница" at bounding box center [313, 264] width 140 height 21
click at [347, 212] on input "Search for option" at bounding box center [330, 211] width 105 height 17
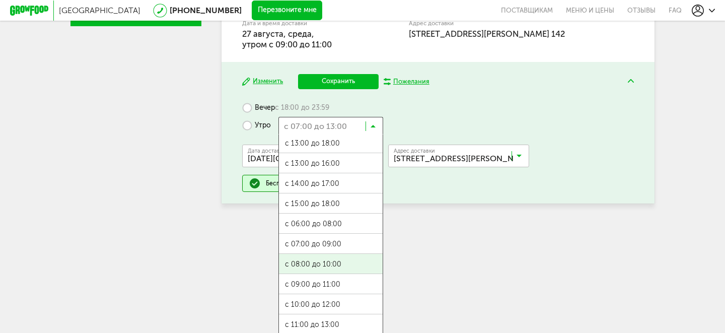
scroll to position [374, 0]
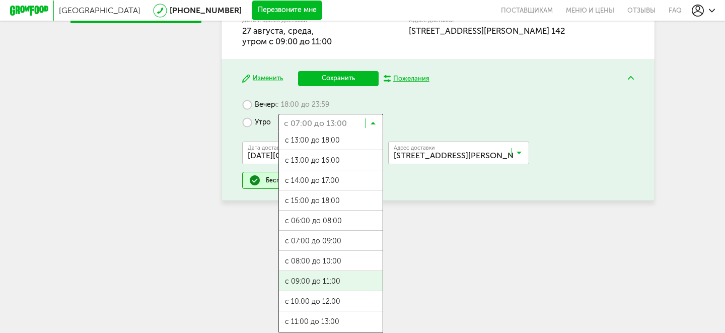
click at [327, 280] on ul "с 07:00 до 12:00 с 13:00 до 18:00 с 13:00 до 16:00 с 14:00 до 17:00 с 15:00 до …" at bounding box center [330, 231] width 105 height 201
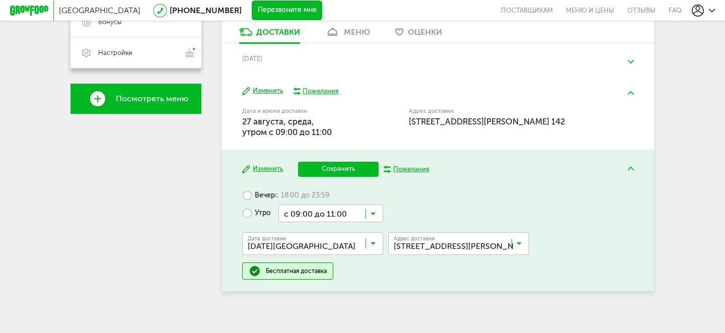
scroll to position [273, 0]
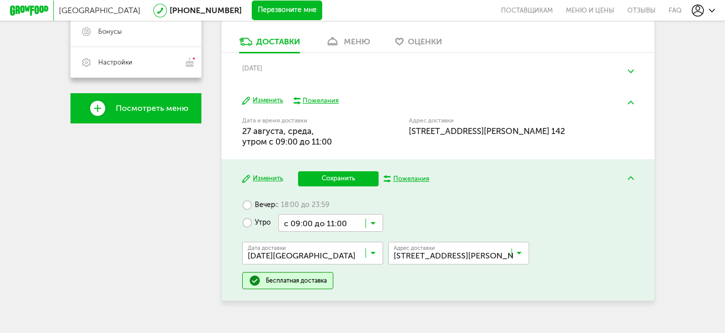
click at [332, 178] on button "Сохранить" at bounding box center [338, 178] width 81 height 15
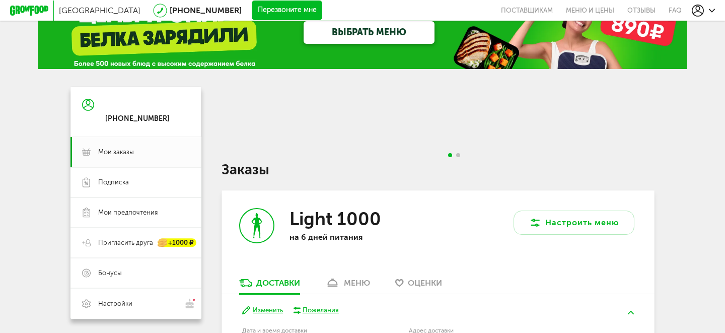
scroll to position [34, 0]
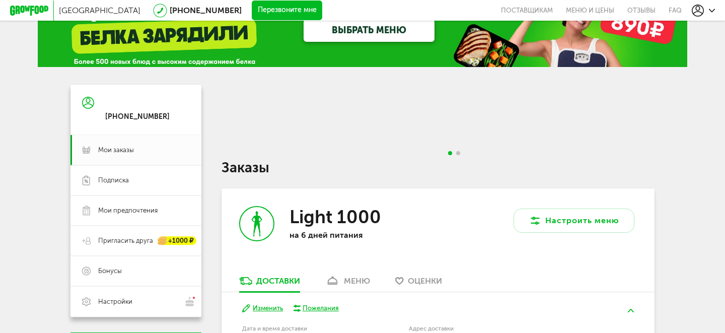
click at [450, 148] on div at bounding box center [438, 123] width 433 height 77
click at [459, 148] on div at bounding box center [438, 123] width 433 height 77
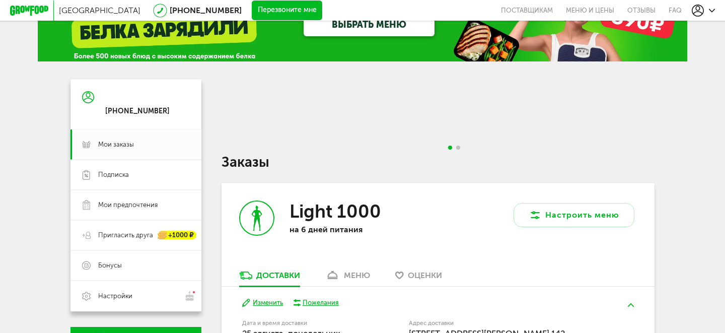
scroll to position [0, 0]
